Goal: Find contact information: Find contact information

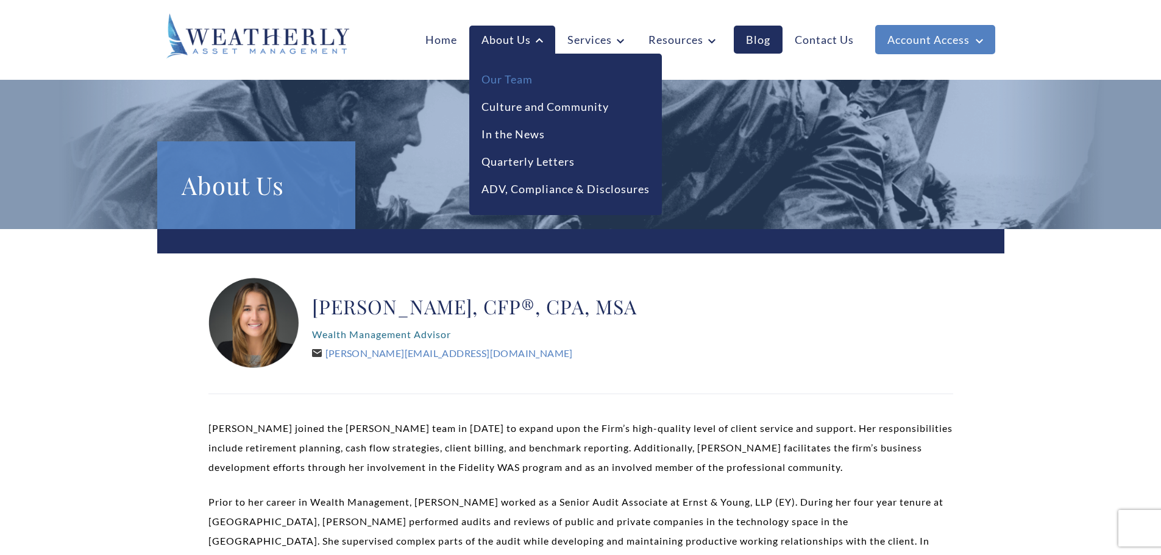
click at [520, 76] on link "Our Team" at bounding box center [506, 79] width 51 height 16
click at [489, 77] on link "Our Team" at bounding box center [506, 79] width 51 height 16
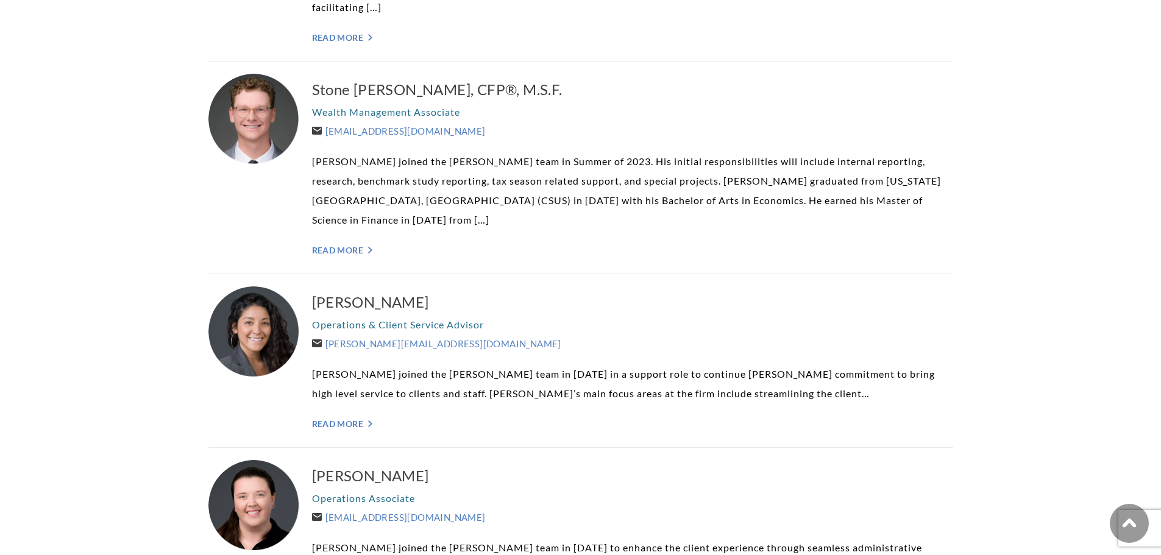
scroll to position [2254, 0]
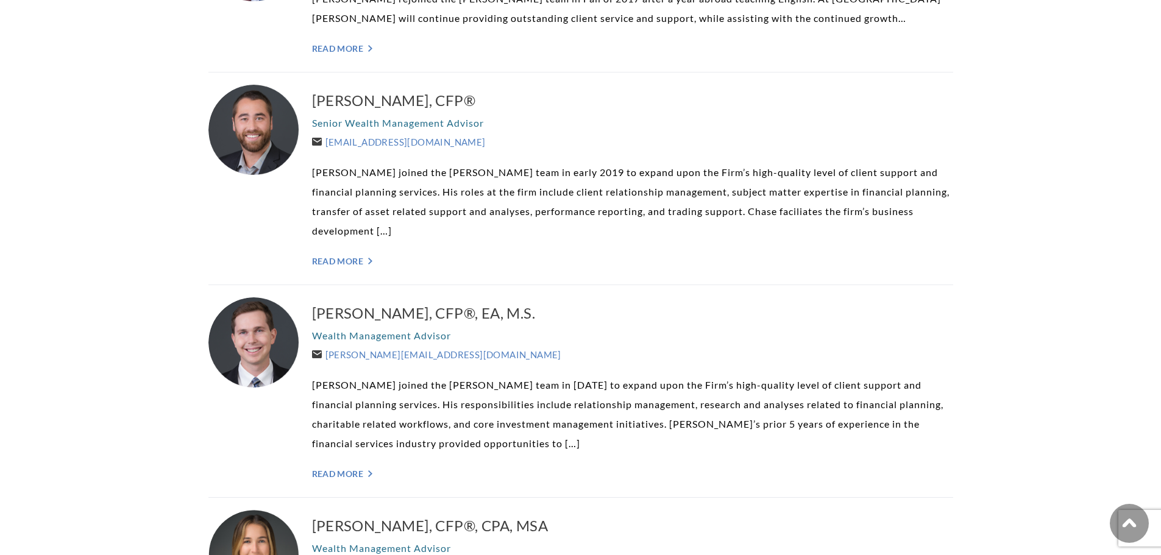
scroll to position [1401, 0]
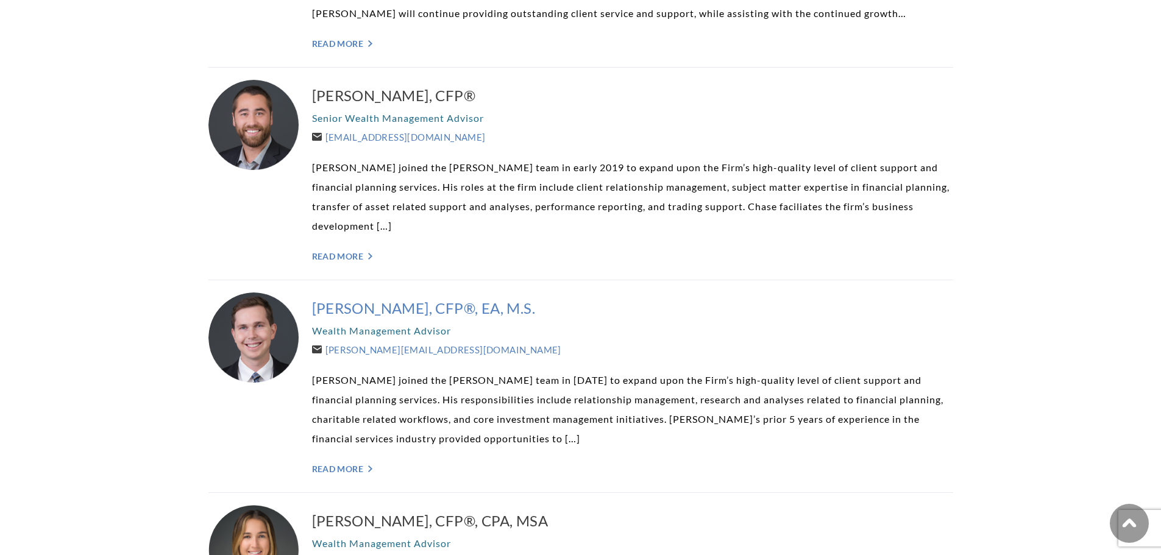
click at [451, 299] on h3 "[PERSON_NAME], CFP®, EA, M.S." at bounding box center [632, 308] width 641 height 19
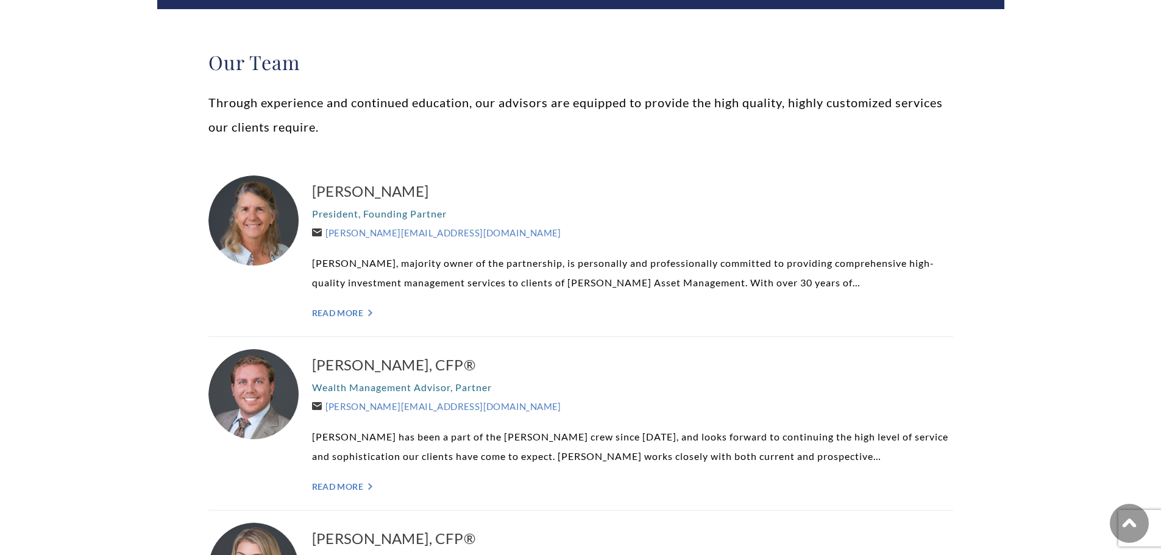
scroll to position [244, 0]
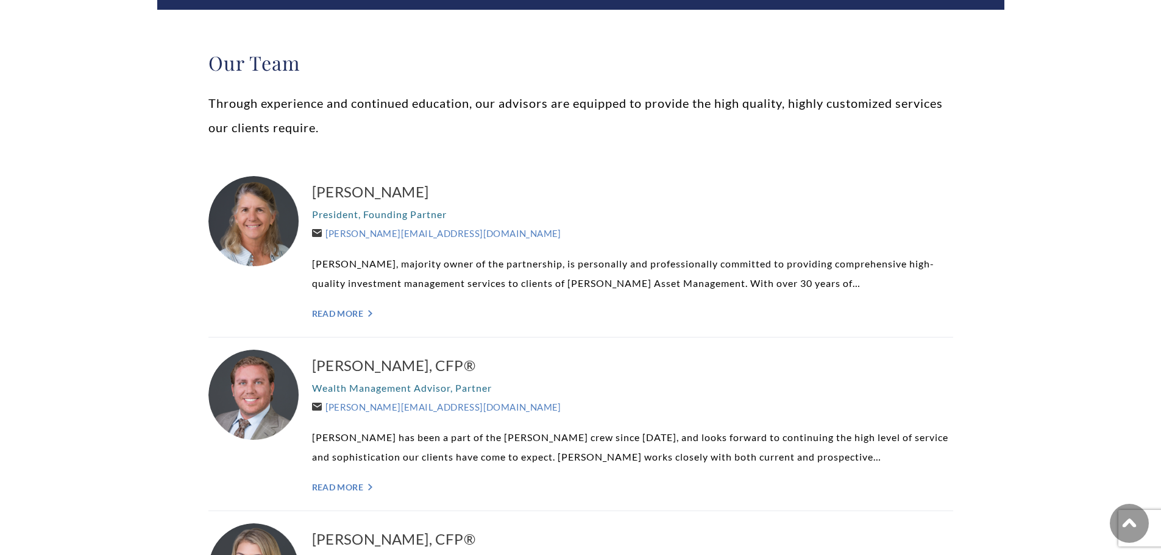
click at [352, 498] on div "Brent Armstrong, CFP® Wealth Management Advisor, Partner Brent@WeatherlyAssetMg…" at bounding box center [632, 424] width 641 height 149
click at [352, 494] on div "Brent Armstrong, CFP® Wealth Management Advisor, Partner Brent@WeatherlyAssetMg…" at bounding box center [632, 424] width 641 height 149
click at [355, 490] on link "Read More ">" at bounding box center [632, 487] width 641 height 10
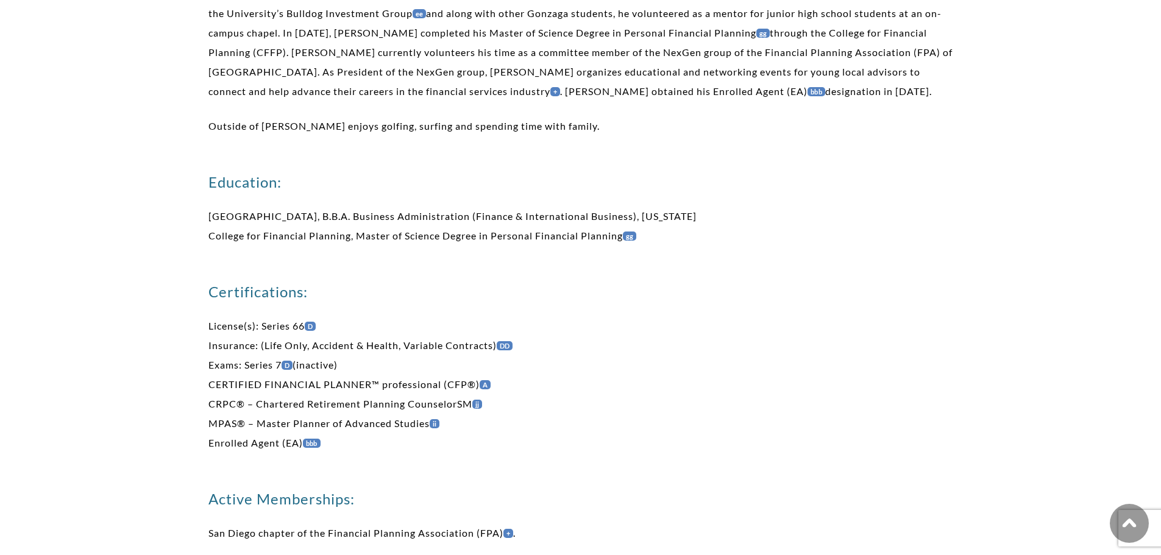
scroll to position [609, 0]
